Goal: Transaction & Acquisition: Purchase product/service

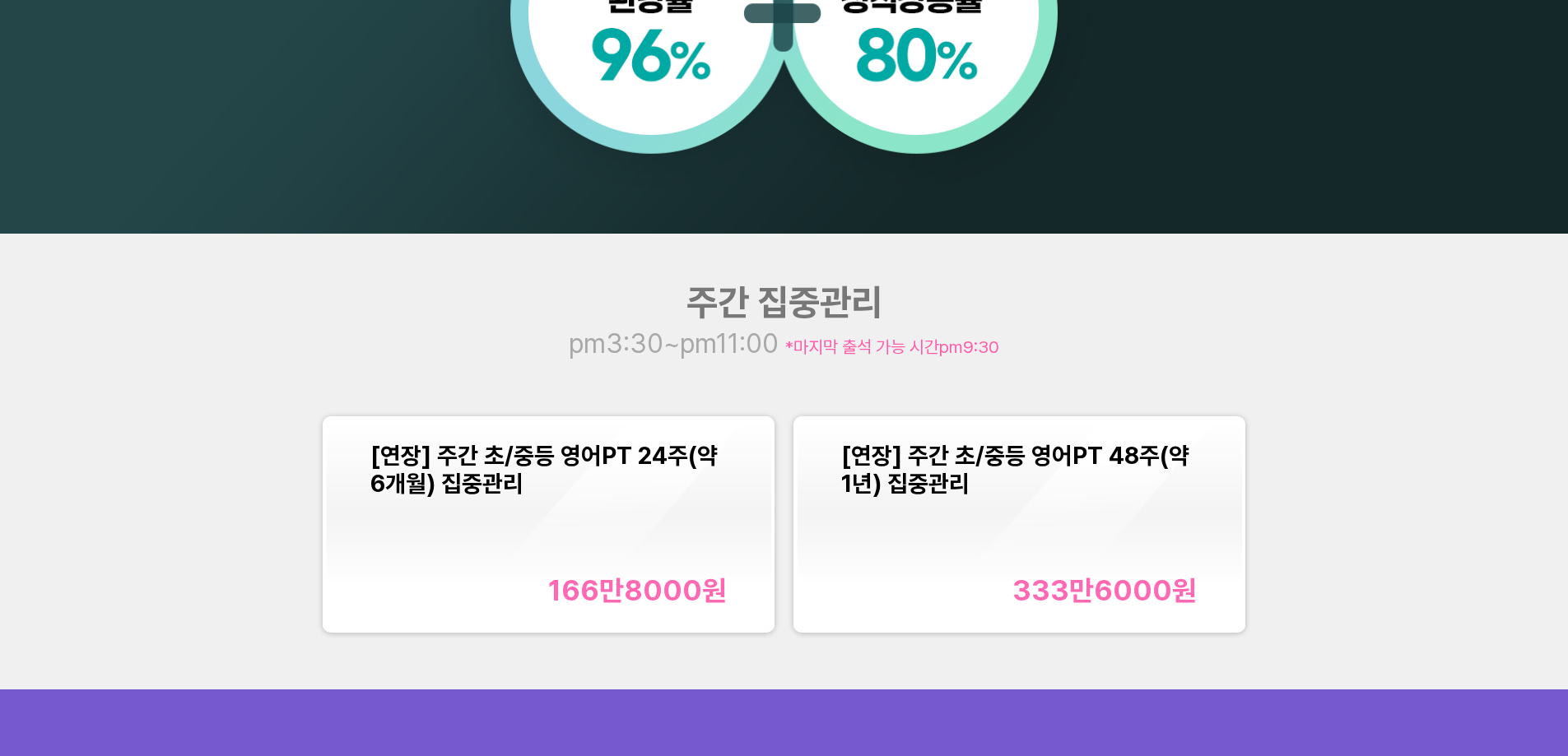
scroll to position [1893, 0]
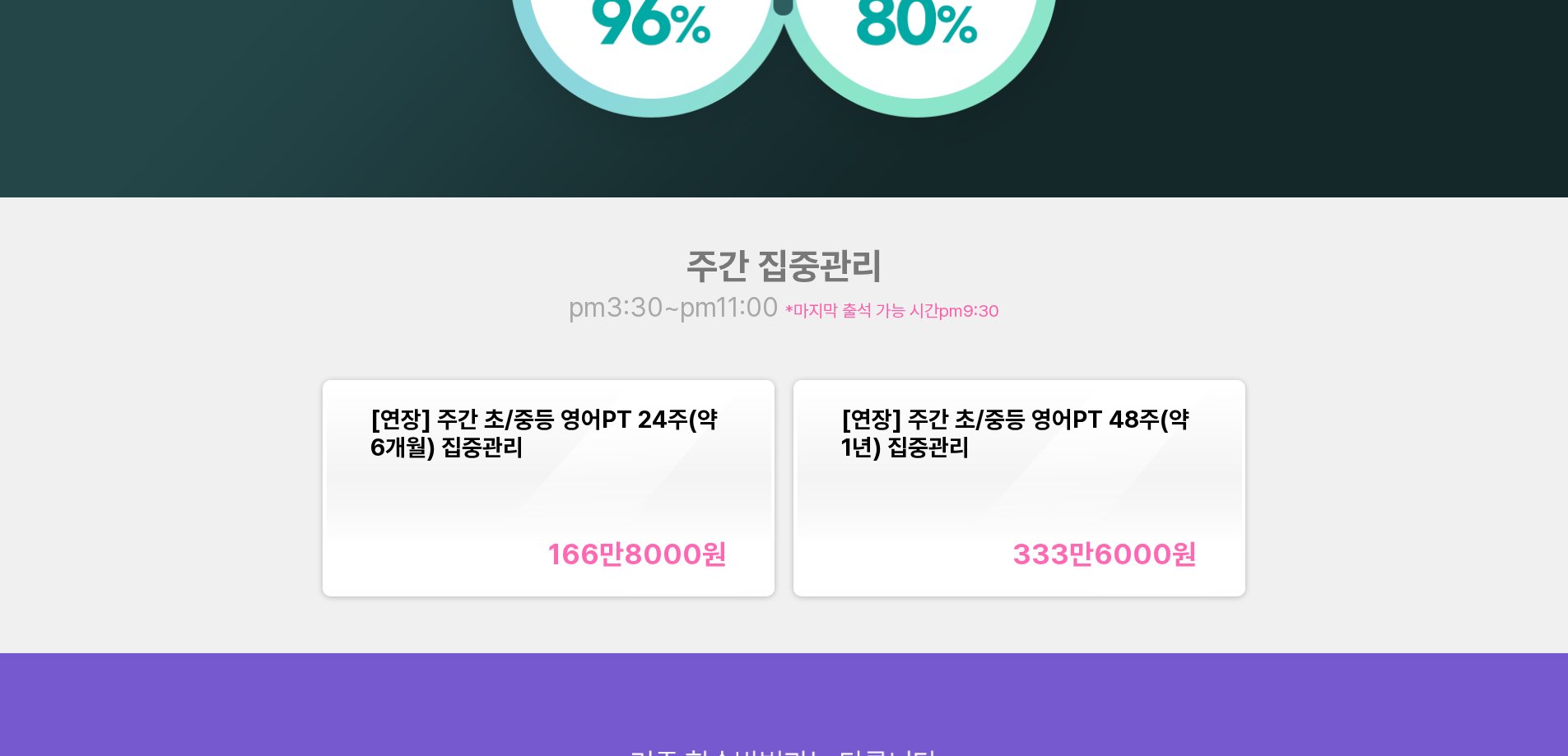
click at [546, 462] on div "[연장] 주간 초/중등 영어PT 24주(약 6개월) 집중관리 166만8000 원" at bounding box center [548, 488] width 357 height 166
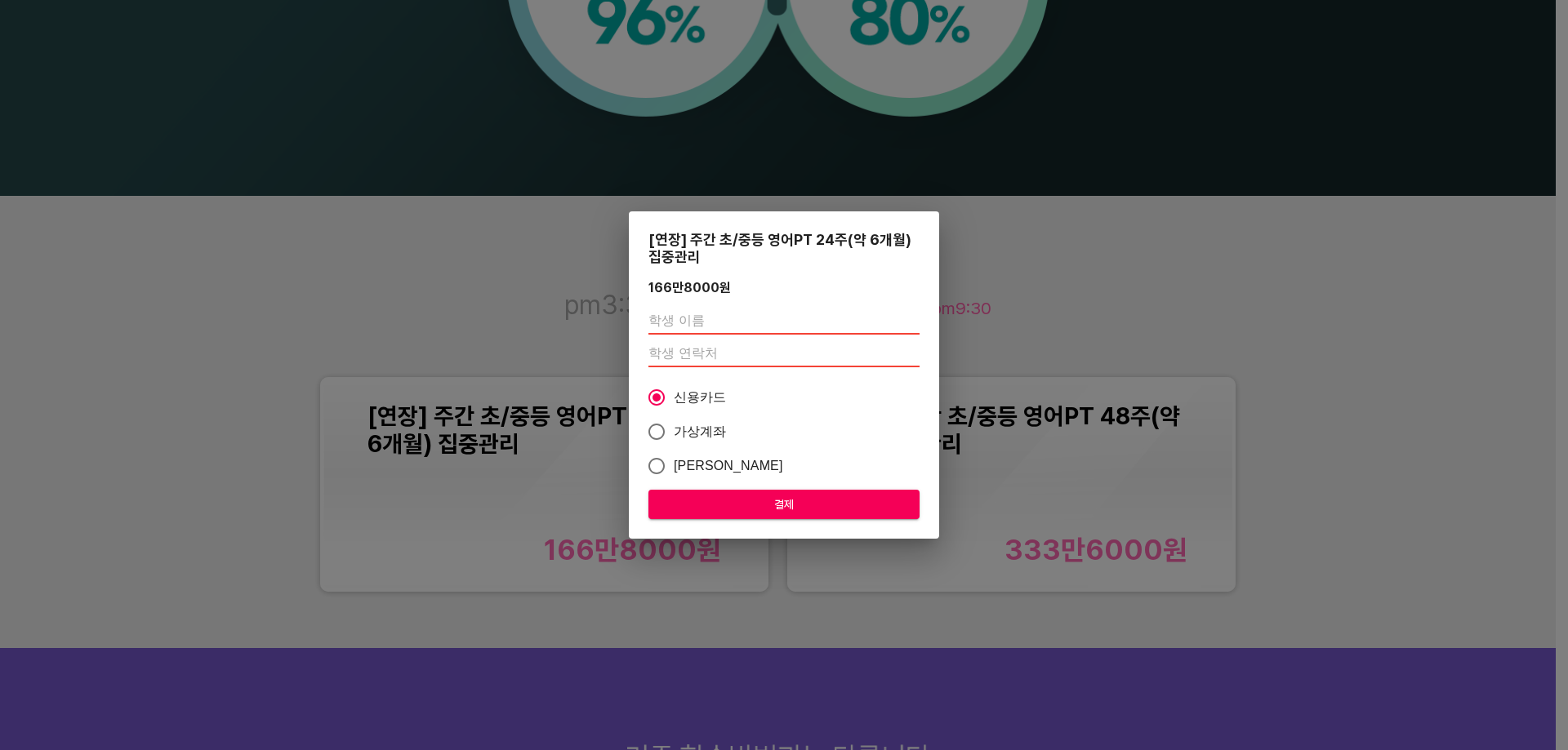
click at [682, 319] on input "text" at bounding box center [784, 322] width 271 height 26
type input "q"
type input "백태이"
click at [687, 355] on input "number" at bounding box center [784, 355] width 271 height 26
click at [741, 349] on input "number" at bounding box center [784, 355] width 271 height 26
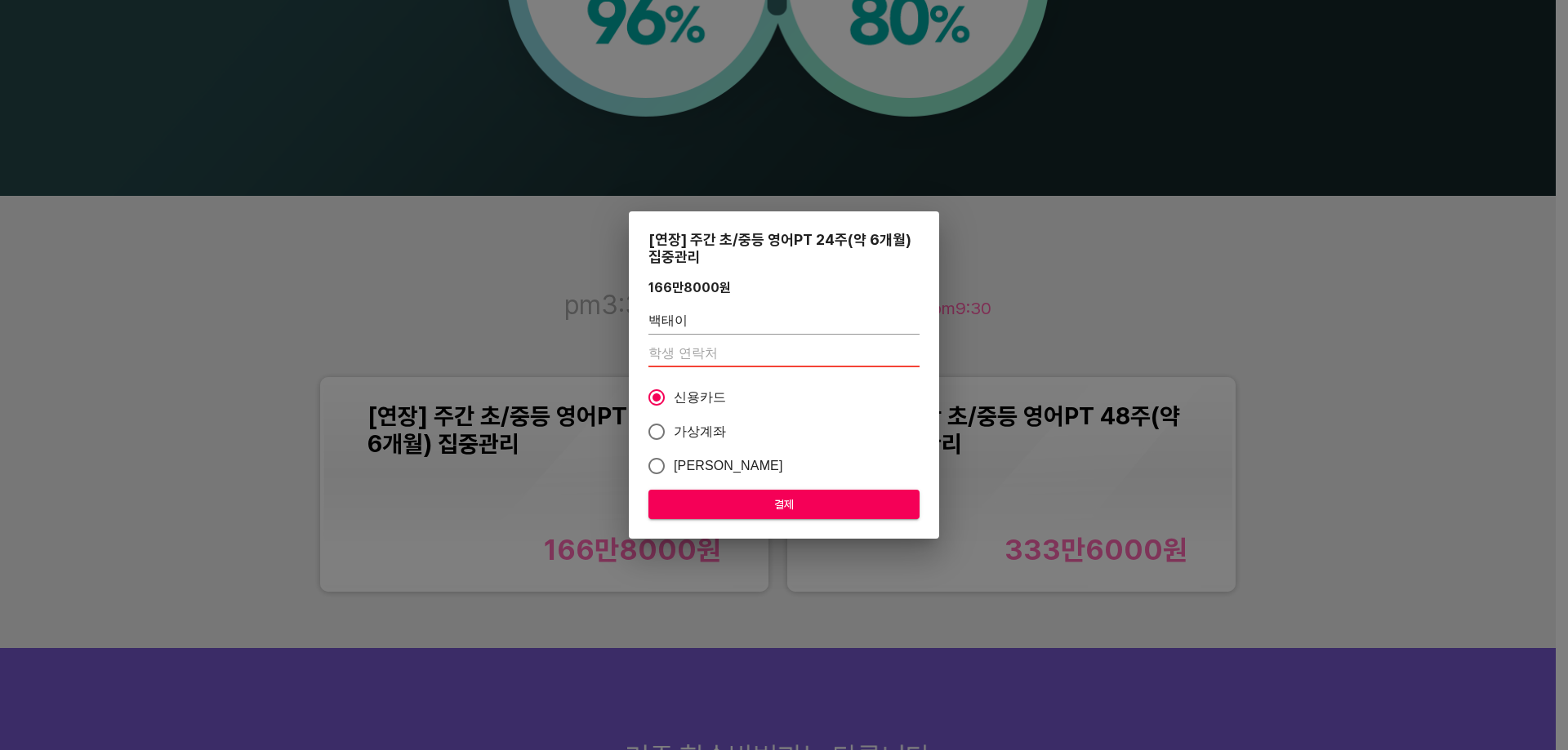
click at [765, 347] on input "number" at bounding box center [784, 355] width 271 height 26
type input "01076375908"
click at [657, 435] on input "가상계좌" at bounding box center [656, 431] width 34 height 34
radio input "true"
click at [660, 476] on input "카카오페이" at bounding box center [656, 466] width 34 height 34
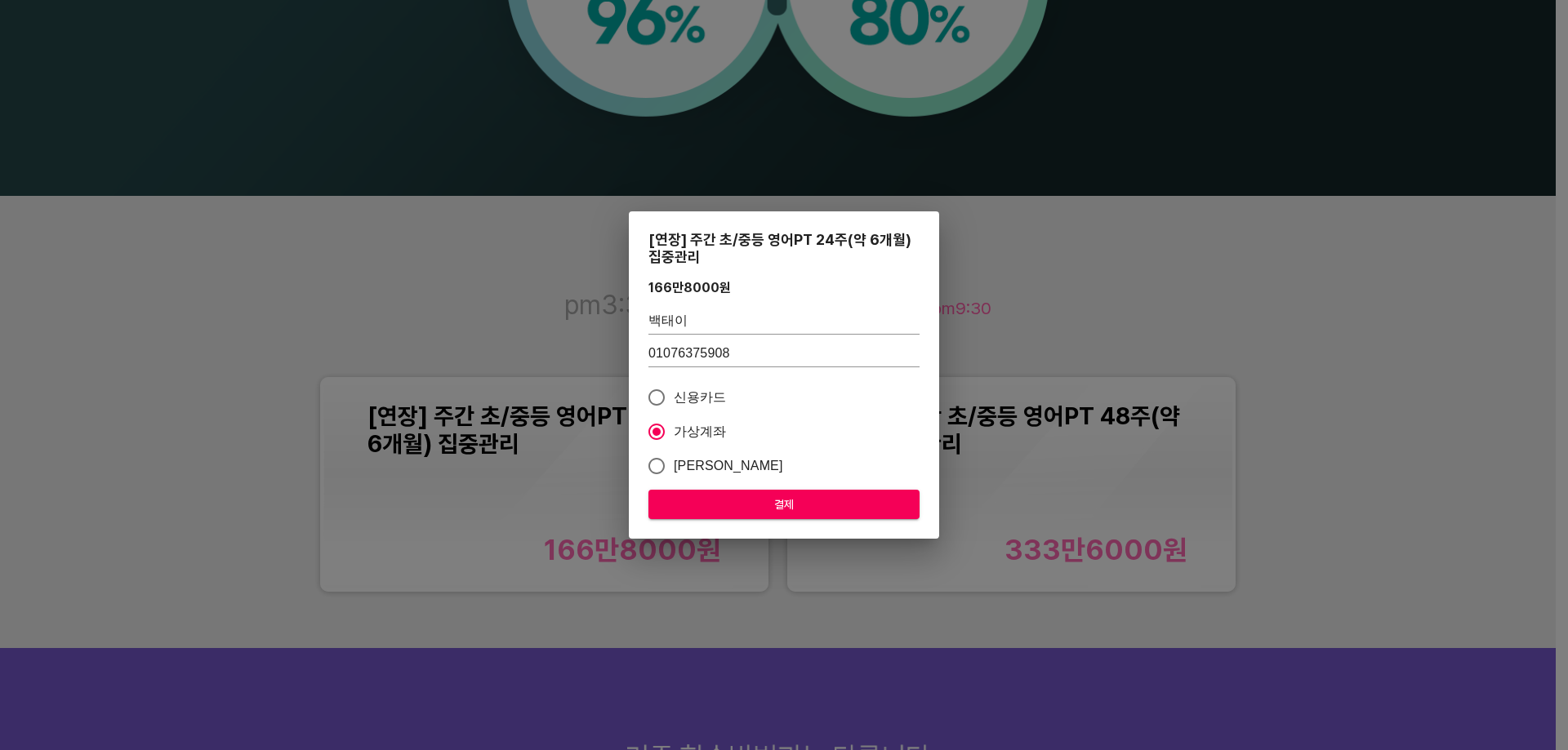
radio input "true"
click at [653, 424] on input "가상계좌" at bounding box center [656, 431] width 34 height 34
radio input "true"
click at [786, 499] on span "결제" at bounding box center [784, 505] width 245 height 20
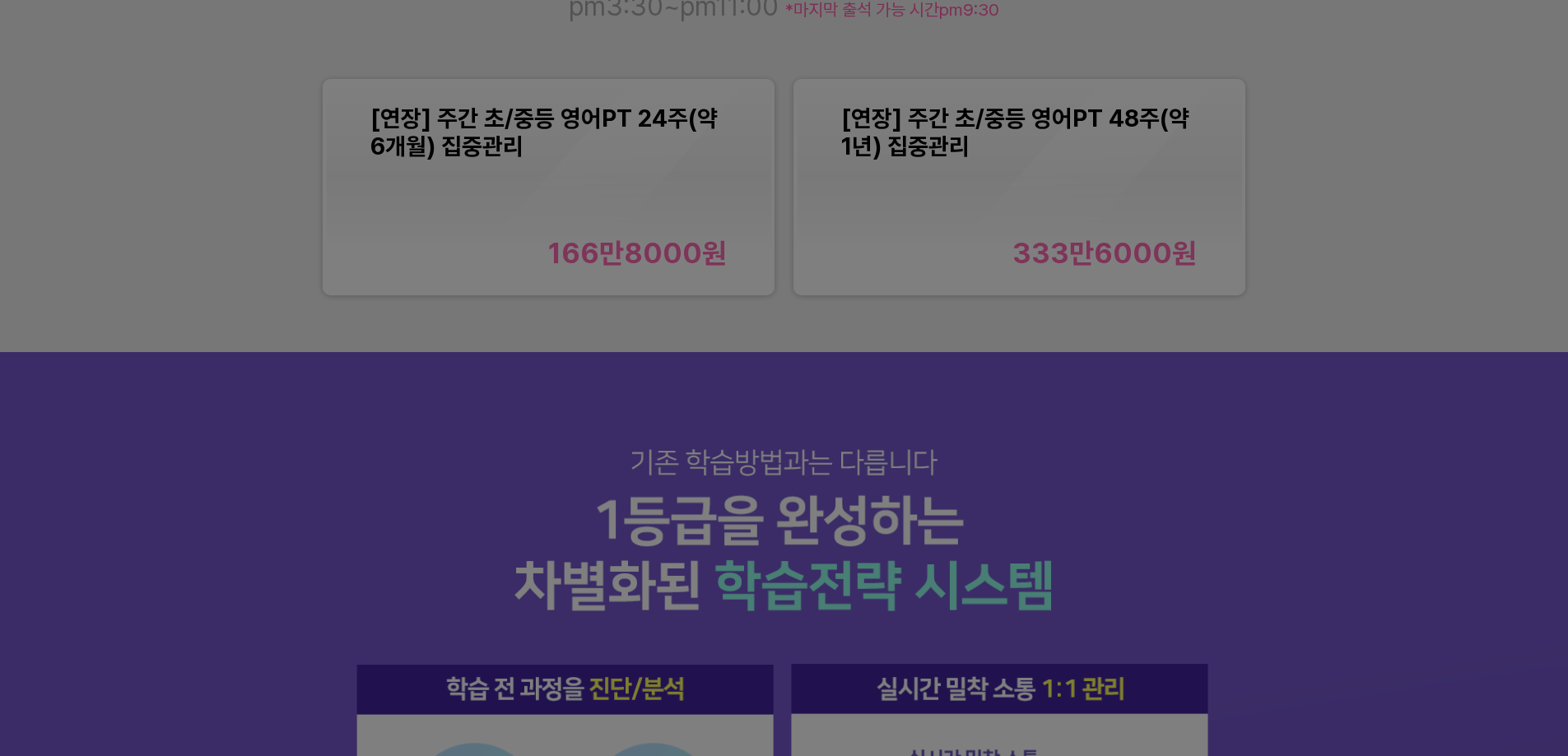
scroll to position [2222, 0]
